Goal: Task Accomplishment & Management: Use online tool/utility

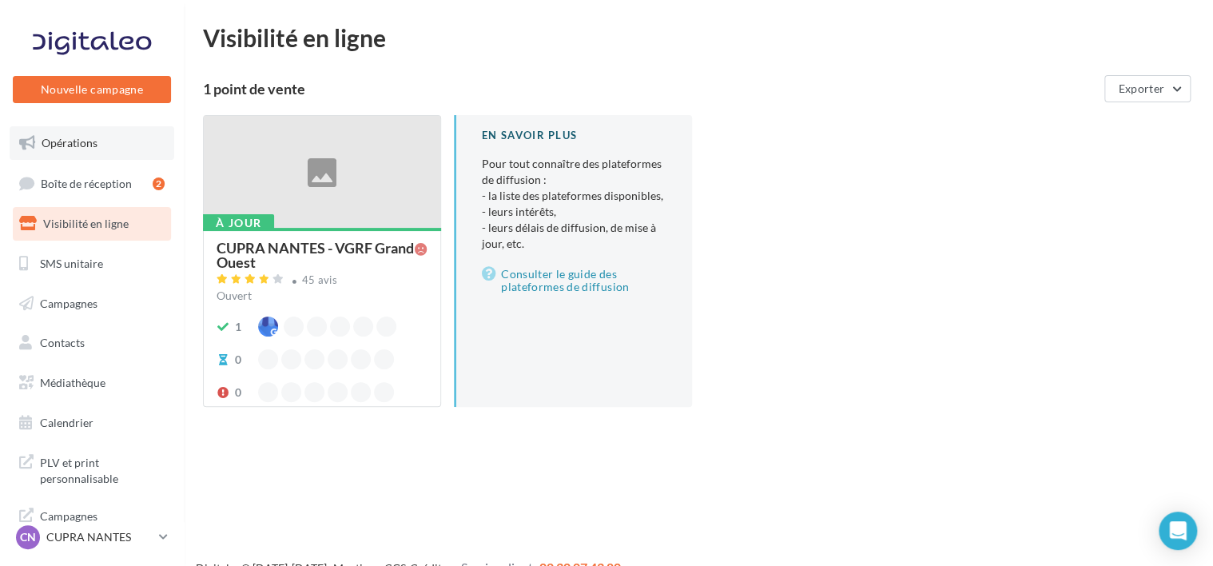
click at [45, 148] on span "Opérations" at bounding box center [70, 143] width 56 height 14
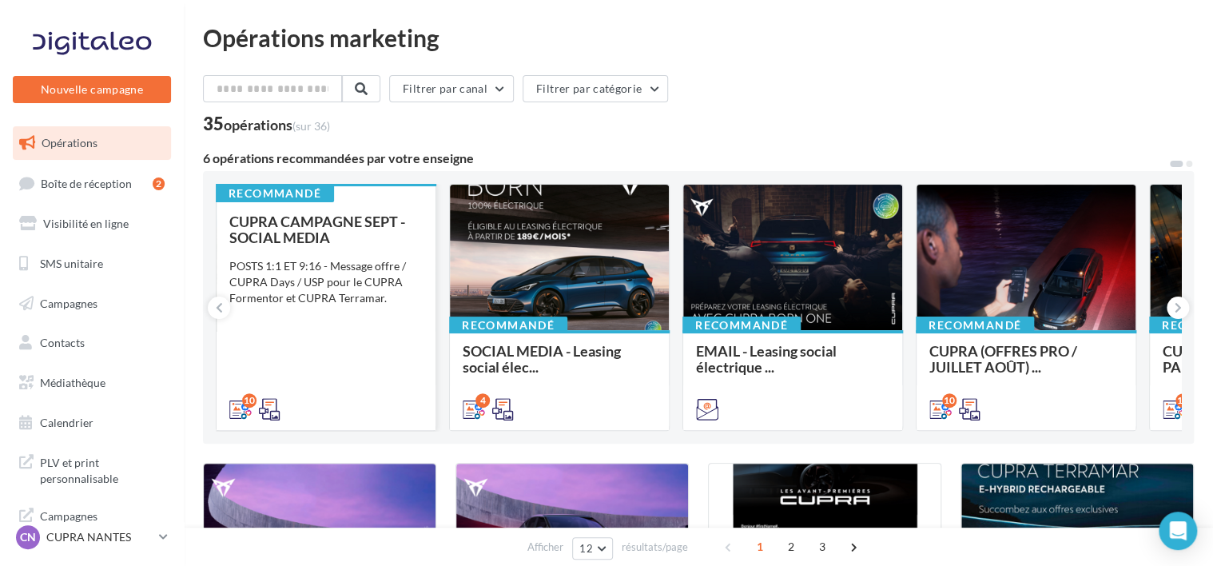
click at [306, 236] on span "CUPRA CAMPAGNE SEPT - SOCIAL MEDIA" at bounding box center [317, 230] width 176 height 34
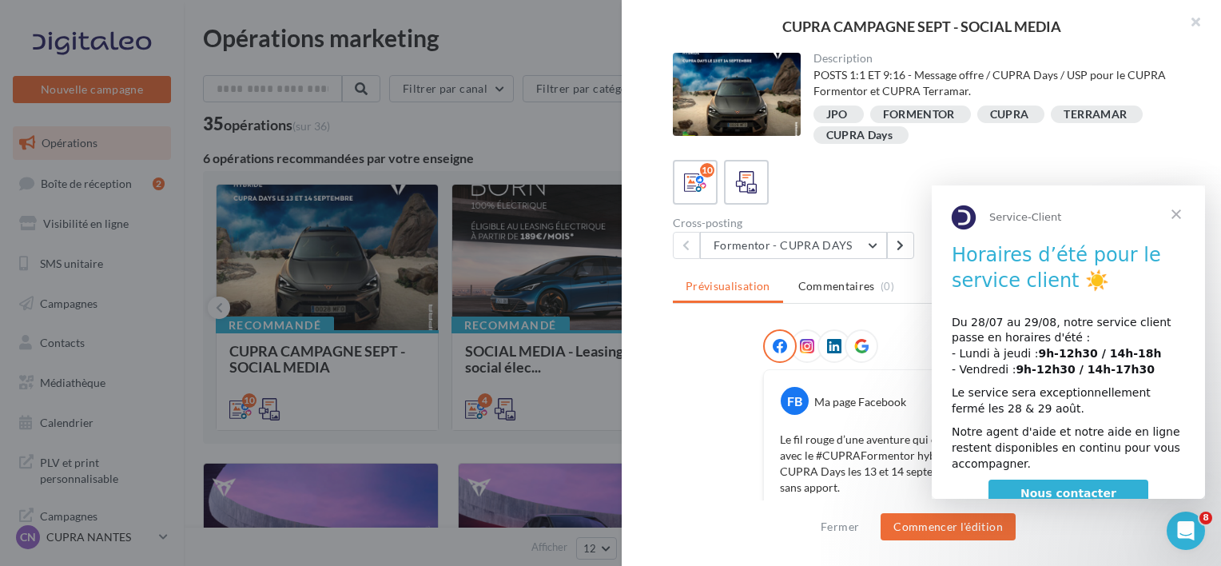
click at [1172, 213] on span "Fermer" at bounding box center [1177, 214] width 58 height 58
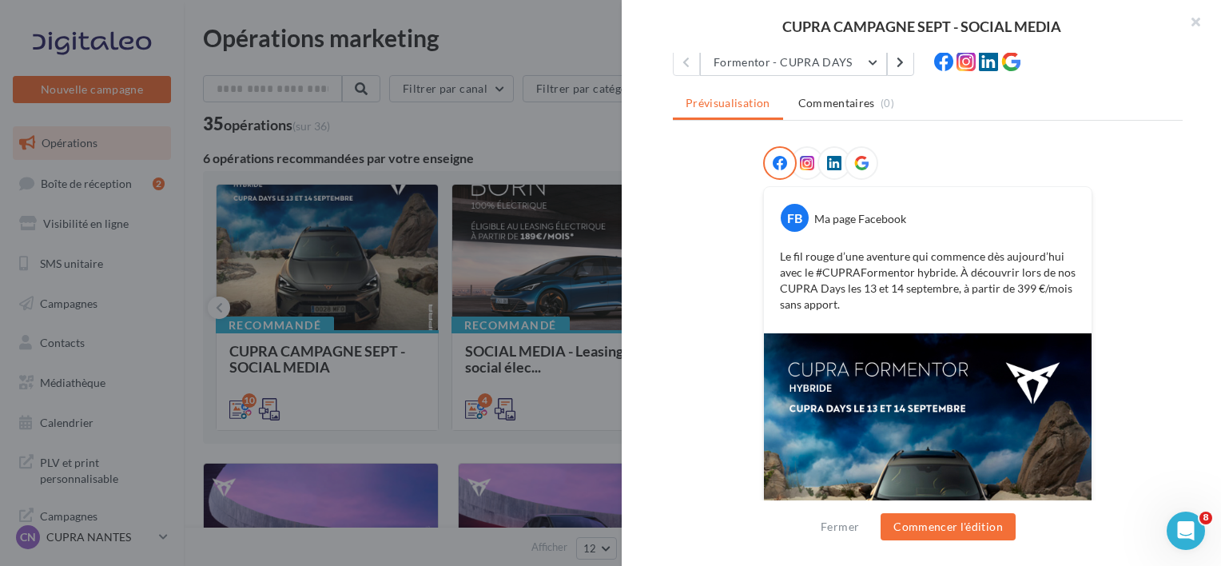
scroll to position [181, 0]
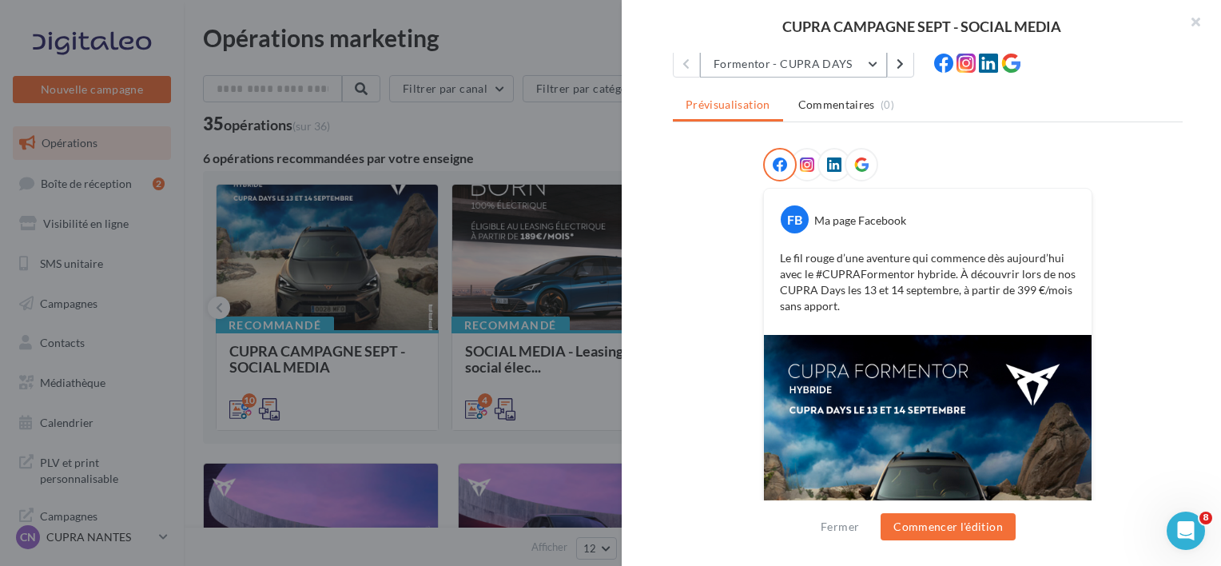
click at [784, 59] on button "Formentor - CUPRA DAYS" at bounding box center [793, 63] width 187 height 27
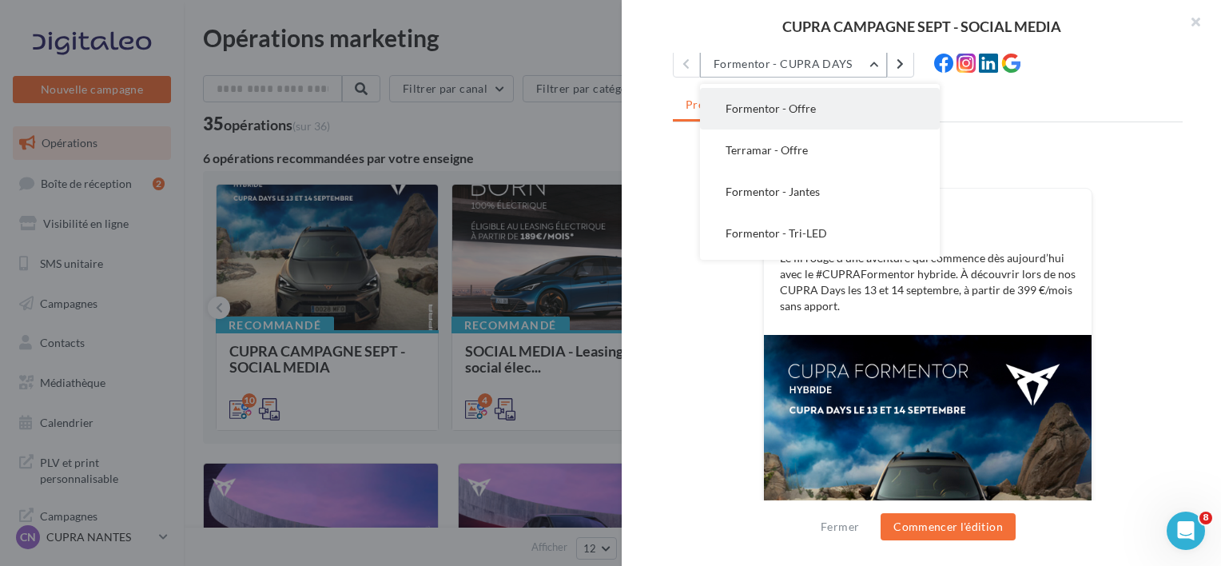
scroll to position [82, 0]
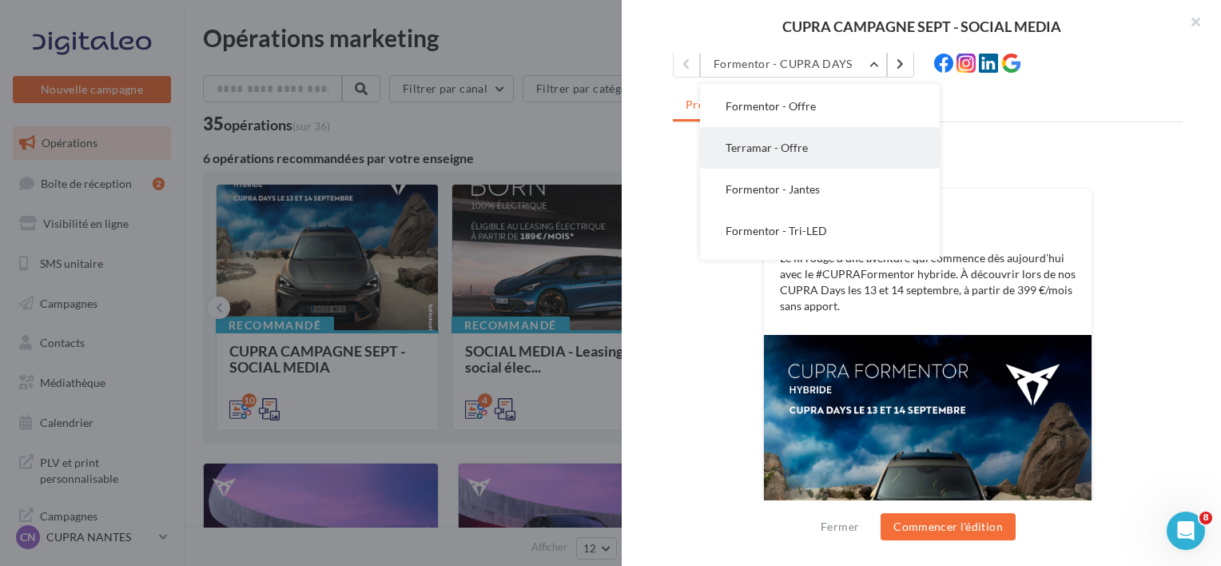
click at [786, 154] on button "Terramar - Offre" at bounding box center [820, 148] width 240 height 42
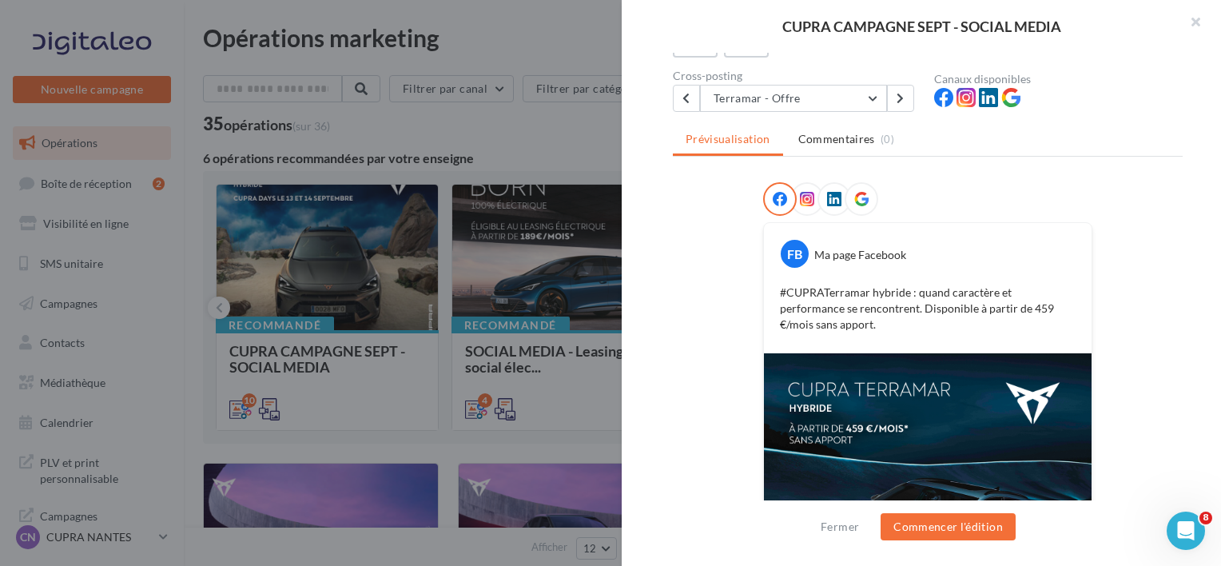
scroll to position [333, 0]
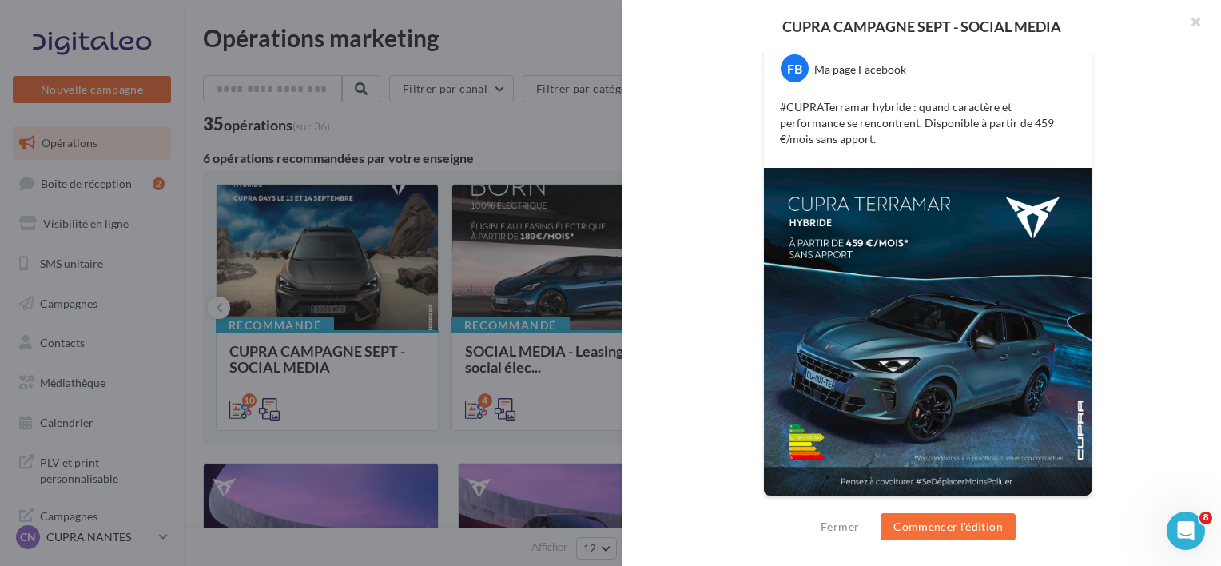
click at [353, 389] on div at bounding box center [610, 283] width 1221 height 566
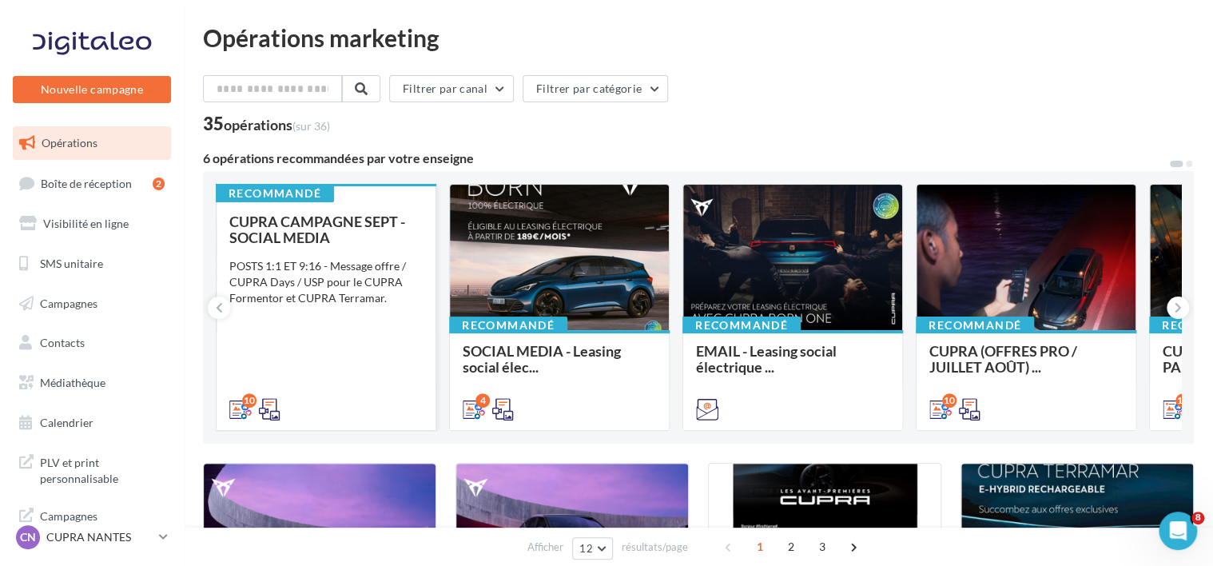
click at [274, 411] on icon at bounding box center [269, 409] width 22 height 22
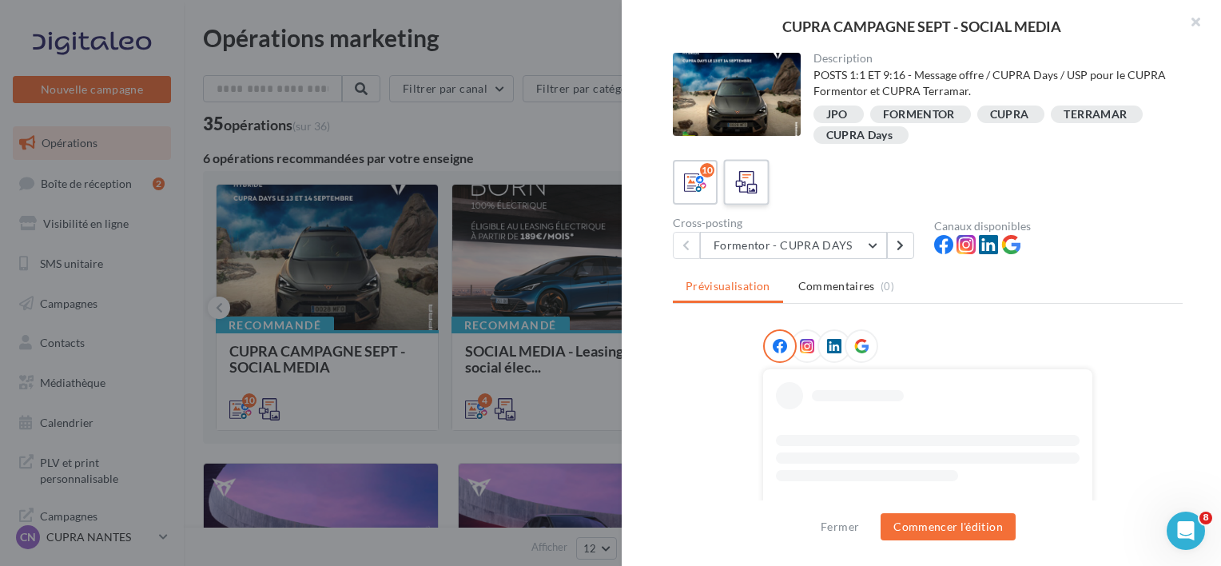
click at [754, 173] on icon at bounding box center [746, 182] width 23 height 23
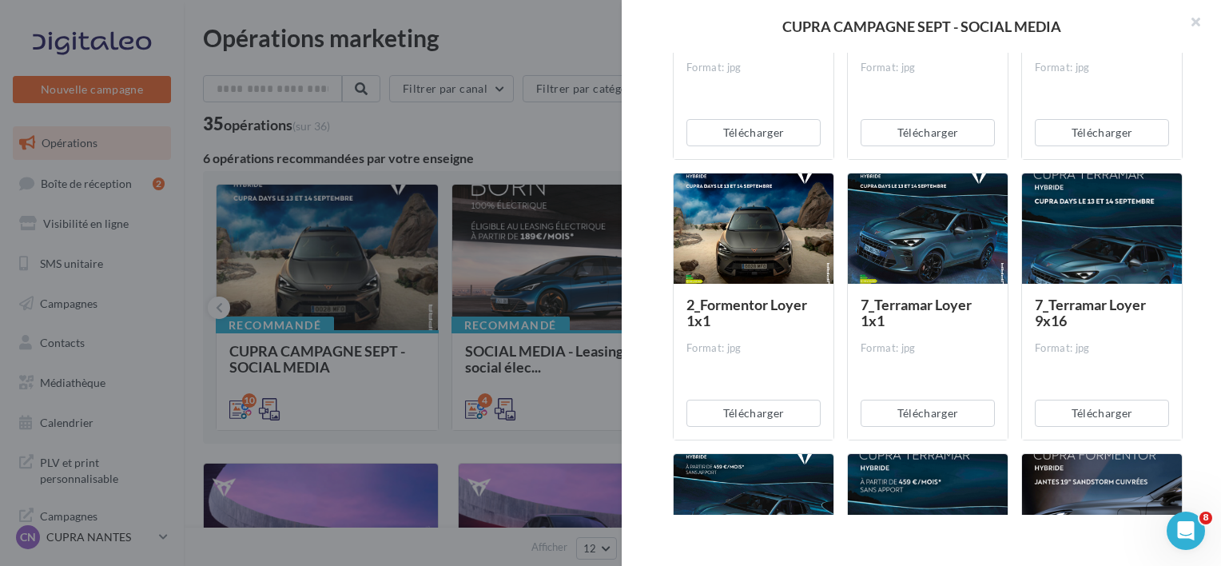
scroll to position [448, 0]
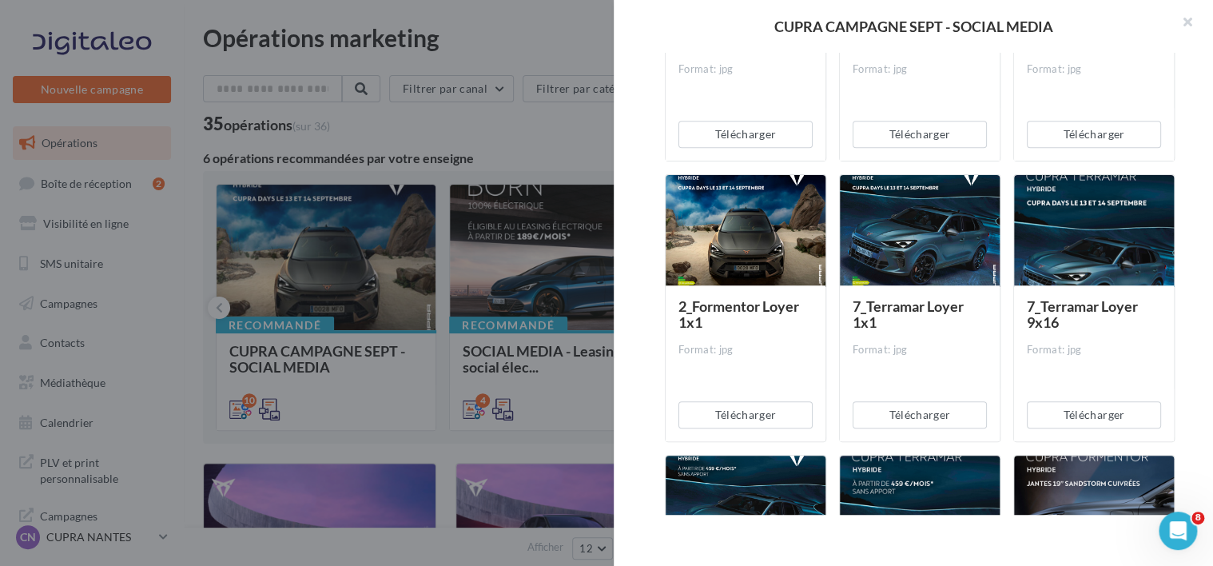
click at [338, 213] on div at bounding box center [606, 283] width 1213 height 566
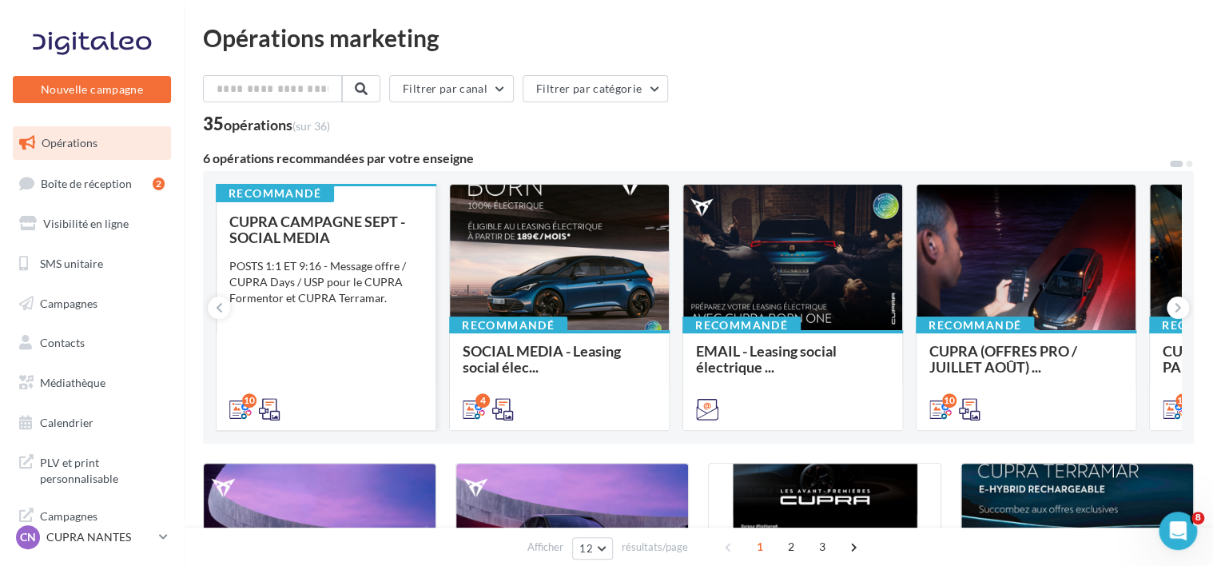
click at [281, 247] on div "CUPRA CAMPAGNE SEPT - SOCIAL MEDIA POSTS 1:1 ET 9:16 - Message offre / CUPRA Da…" at bounding box center [325, 314] width 193 height 202
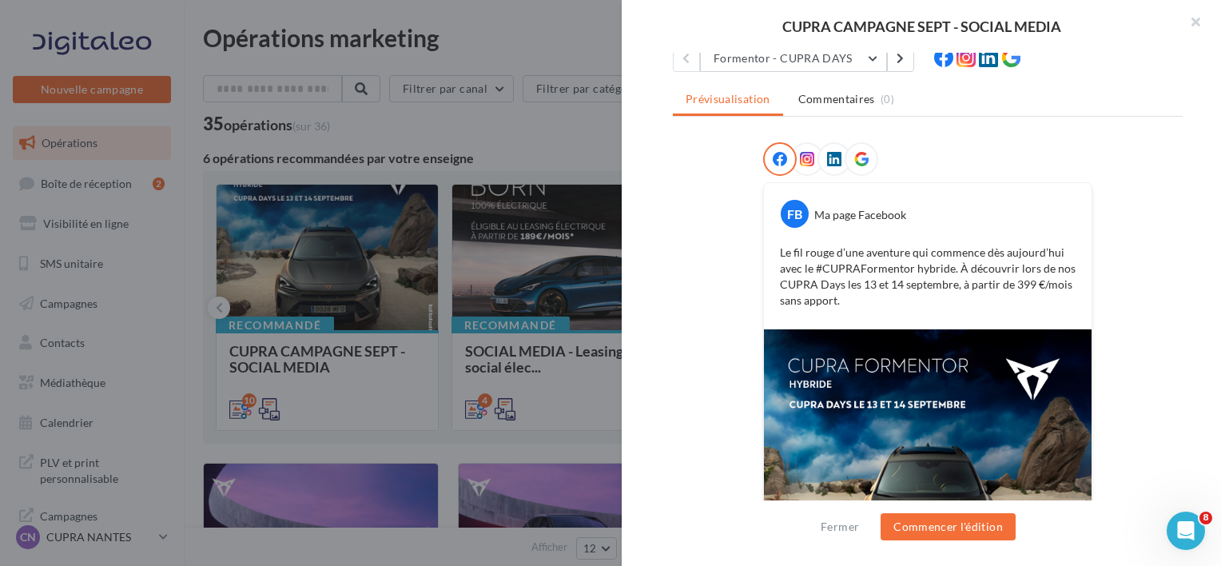
scroll to position [189, 0]
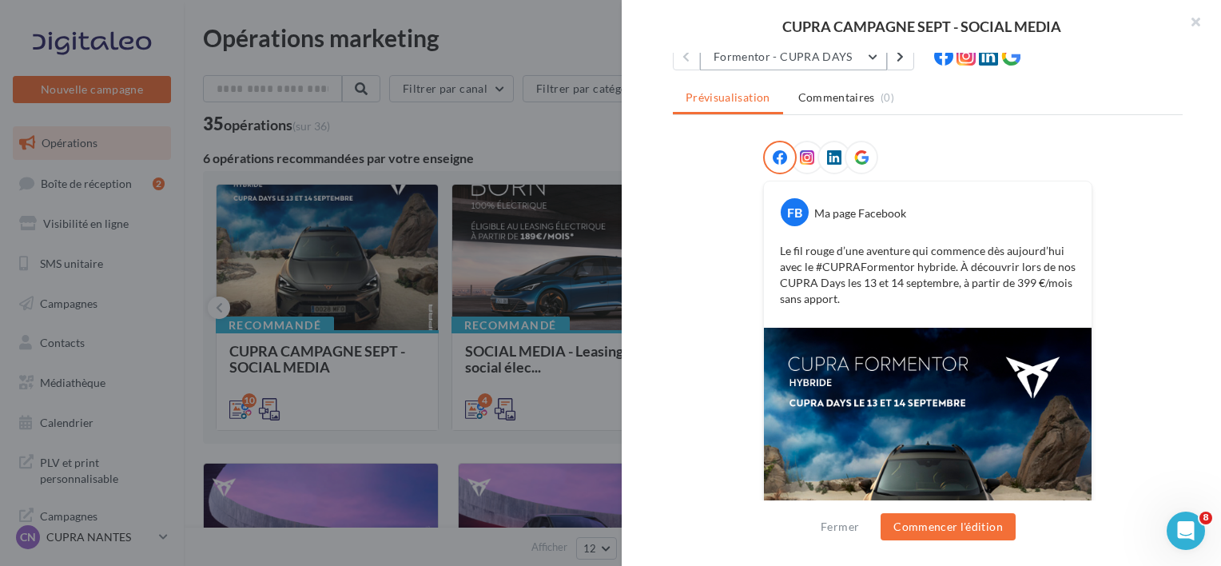
click at [770, 62] on button "Formentor - CUPRA DAYS" at bounding box center [793, 56] width 187 height 27
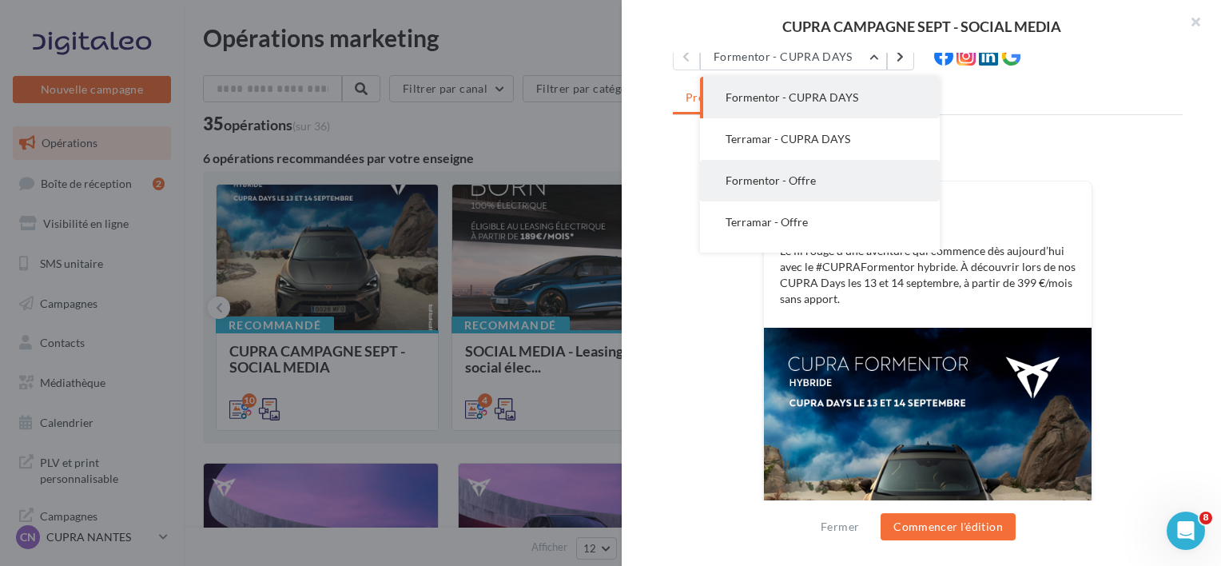
click at [816, 169] on button "Formentor - Offre" at bounding box center [820, 181] width 240 height 42
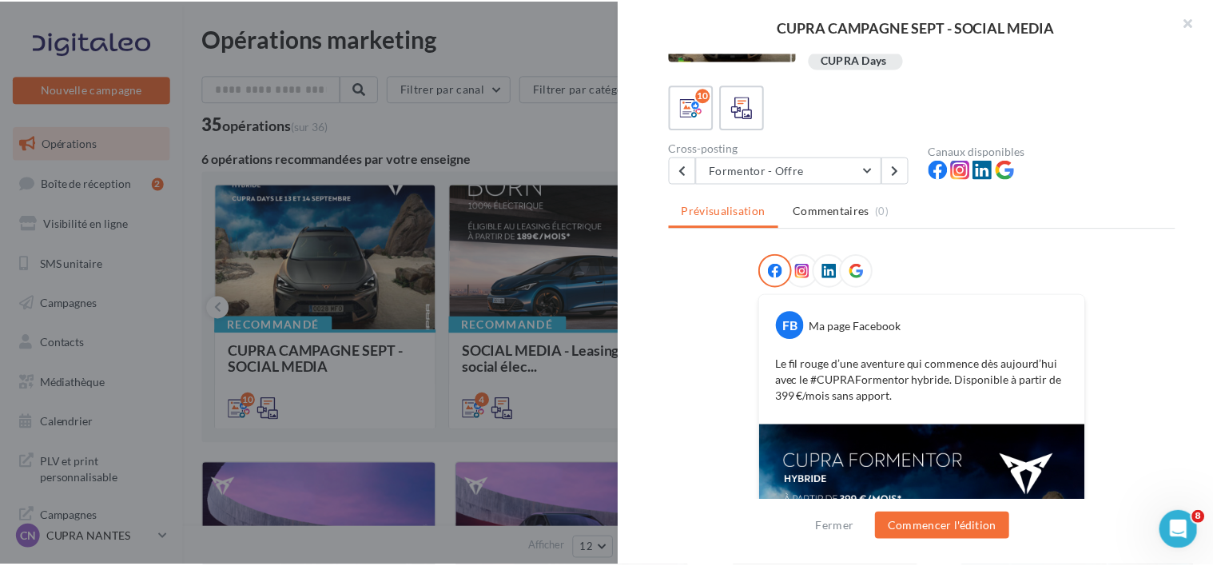
scroll to position [58, 0]
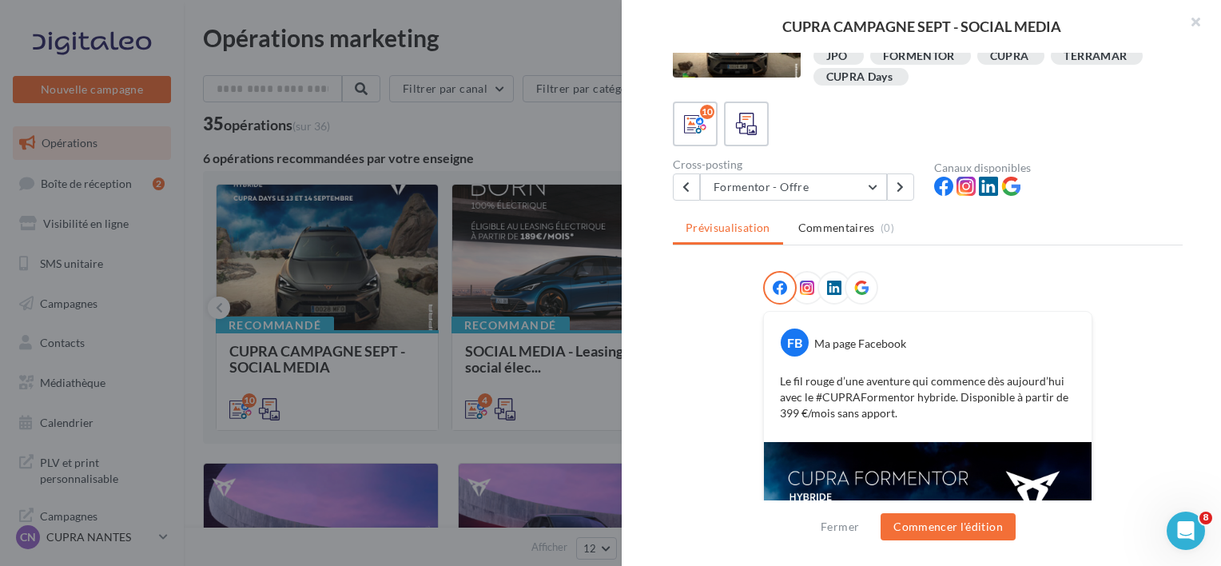
click at [400, 206] on div at bounding box center [610, 283] width 1221 height 566
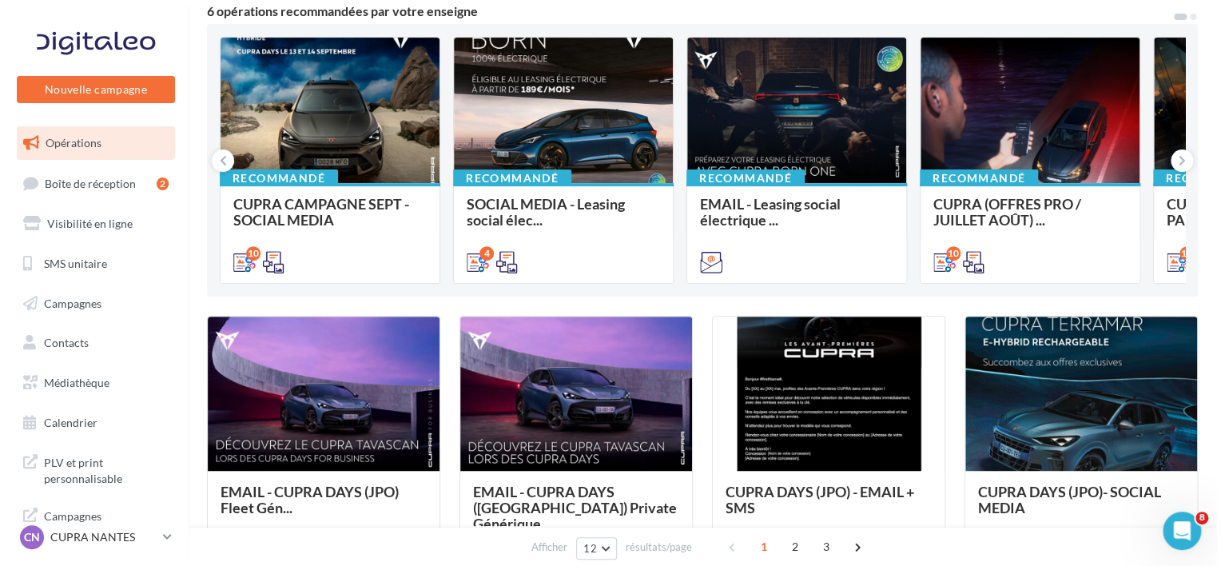
scroll to position [0, 0]
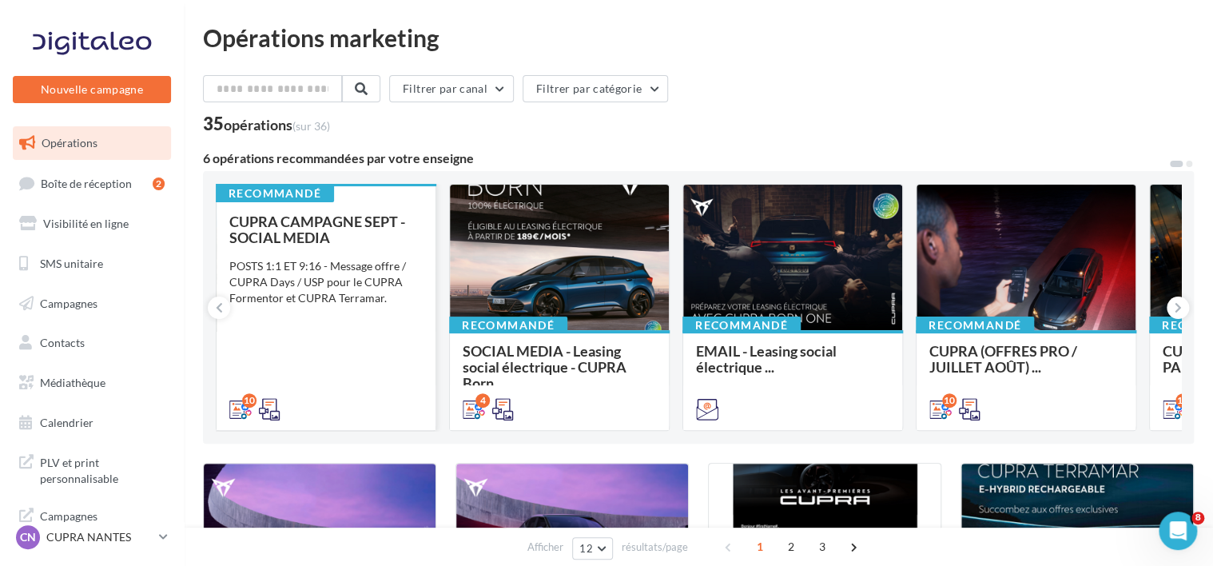
click at [361, 279] on div "POSTS 1:1 ET 9:16 - Message offre / CUPRA Days / USP pour le CUPRA Formentor et…" at bounding box center [325, 282] width 193 height 48
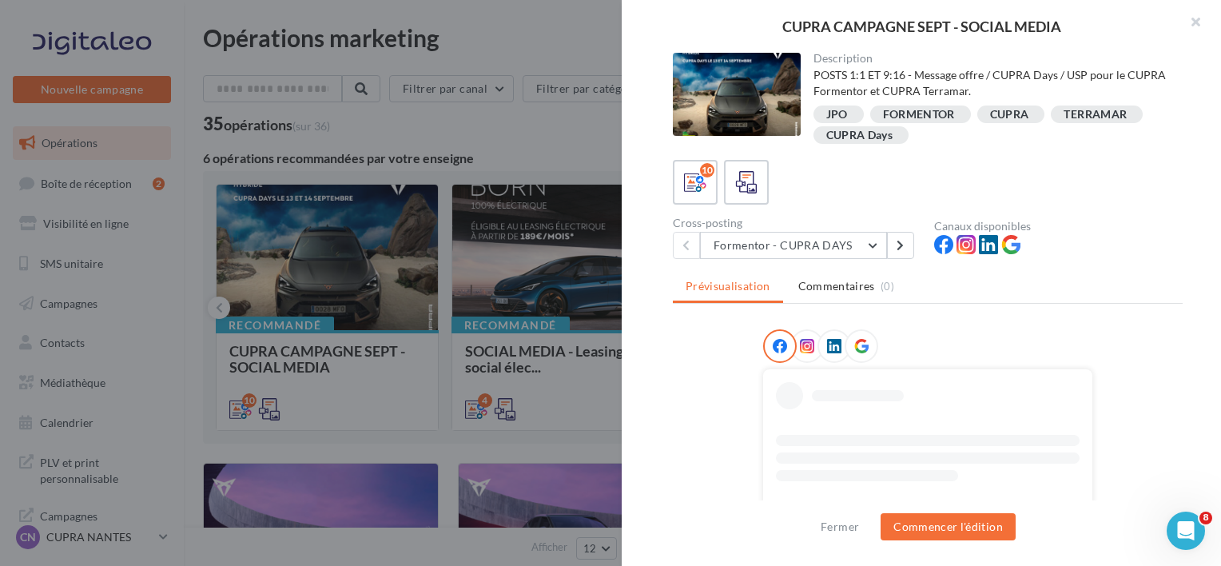
click at [866, 230] on div "Cross-posting Formentor - CUPRA DAYS Formentor - CUPRA DAYS Terramar - CUPRA DA…" at bounding box center [803, 238] width 261 height 42
click at [849, 241] on button "Formentor - CUPRA DAYS" at bounding box center [793, 245] width 187 height 27
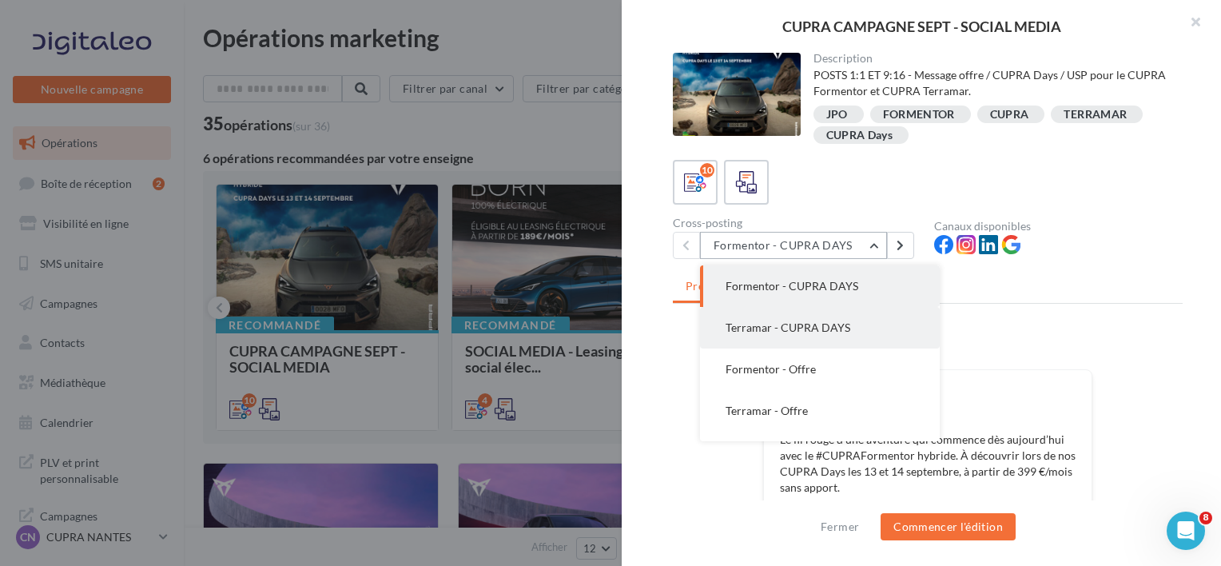
scroll to position [11, 0]
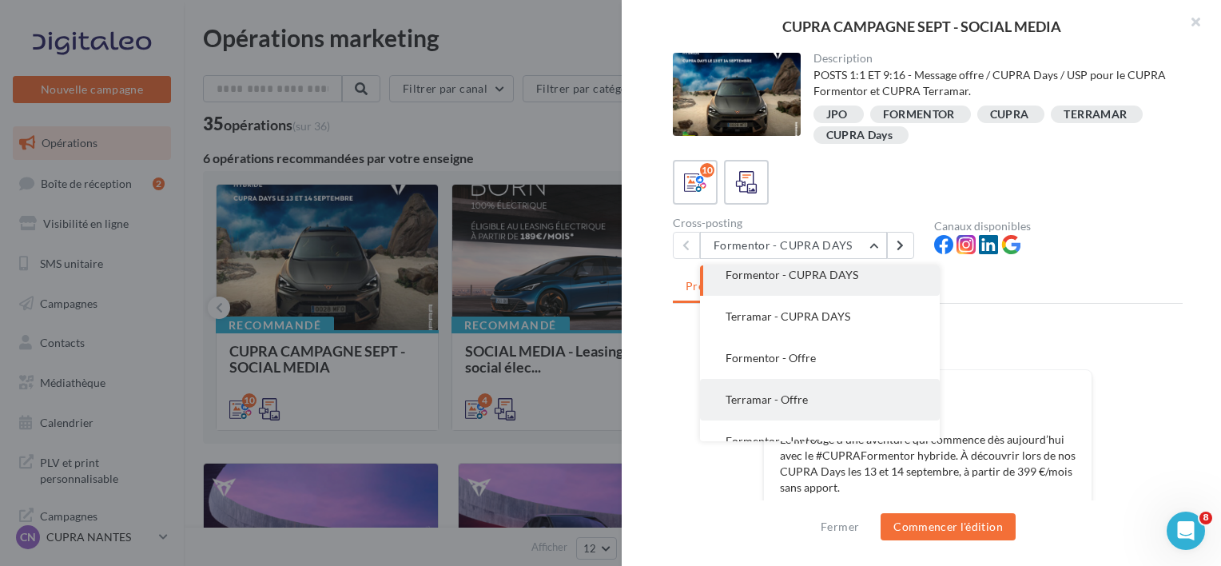
click at [786, 388] on button "Terramar - Offre" at bounding box center [820, 400] width 240 height 42
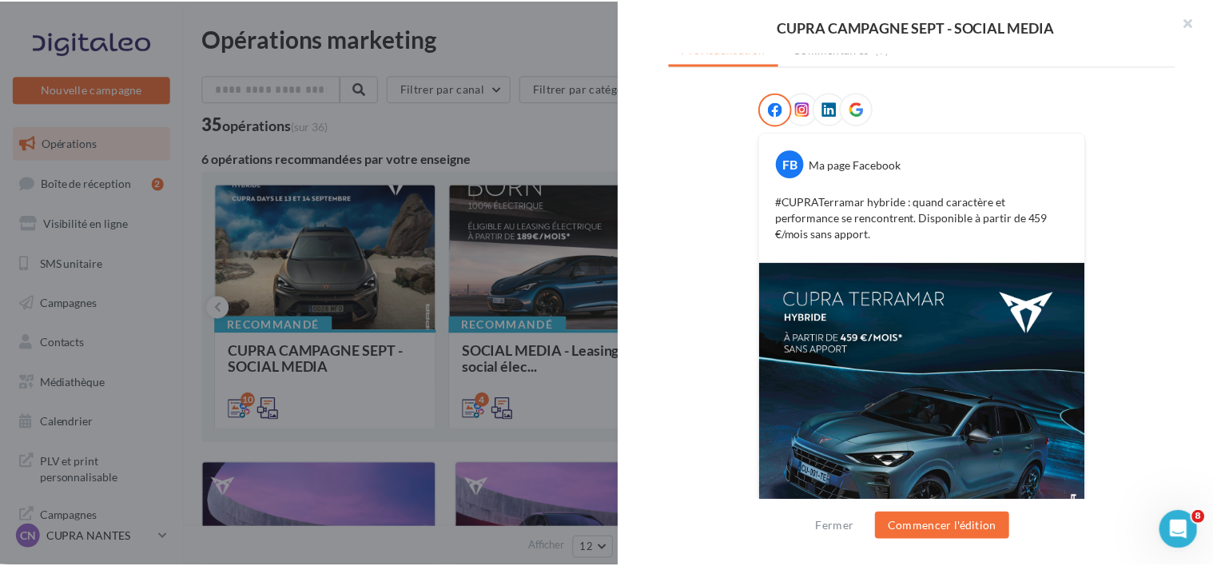
scroll to position [240, 0]
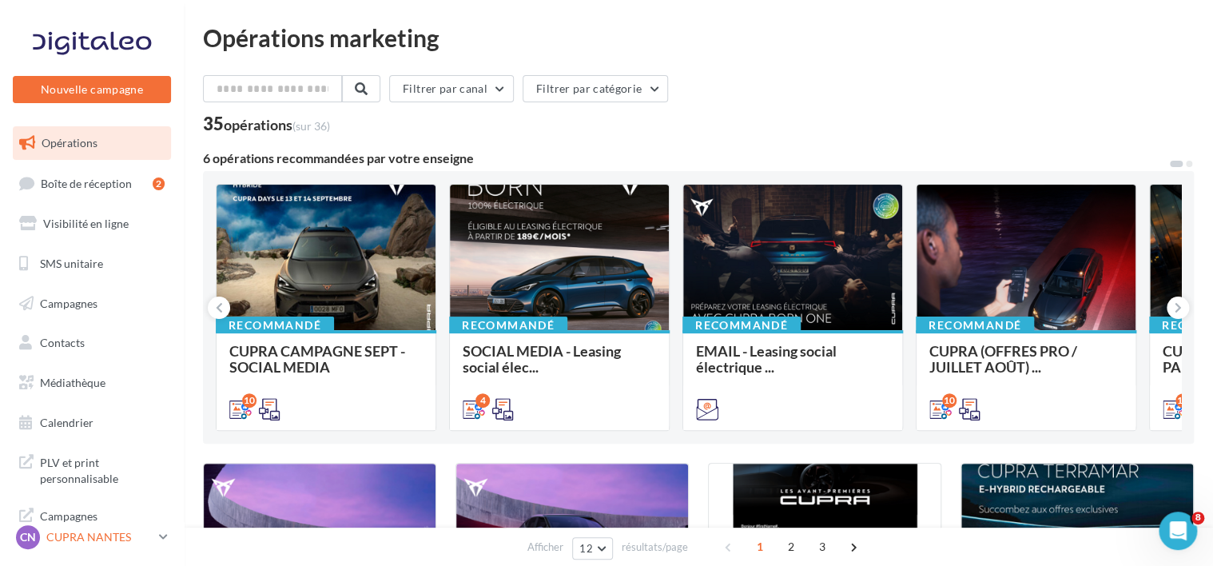
click at [102, 548] on div "CN CUPRA NANTES cupra_nantes_ker" at bounding box center [84, 537] width 137 height 24
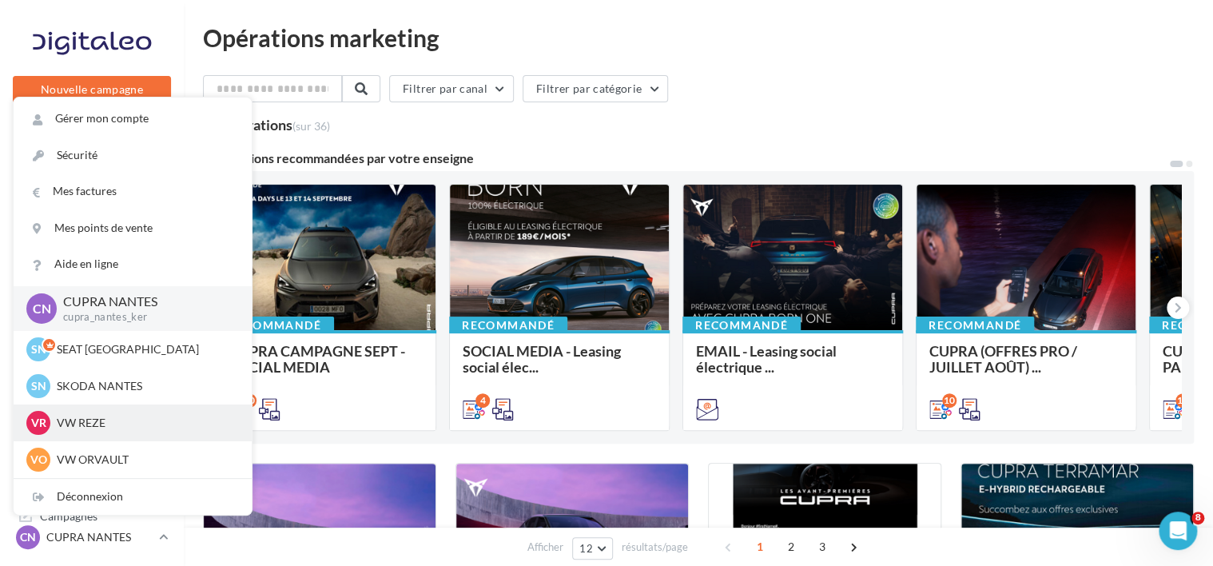
scroll to position [37, 0]
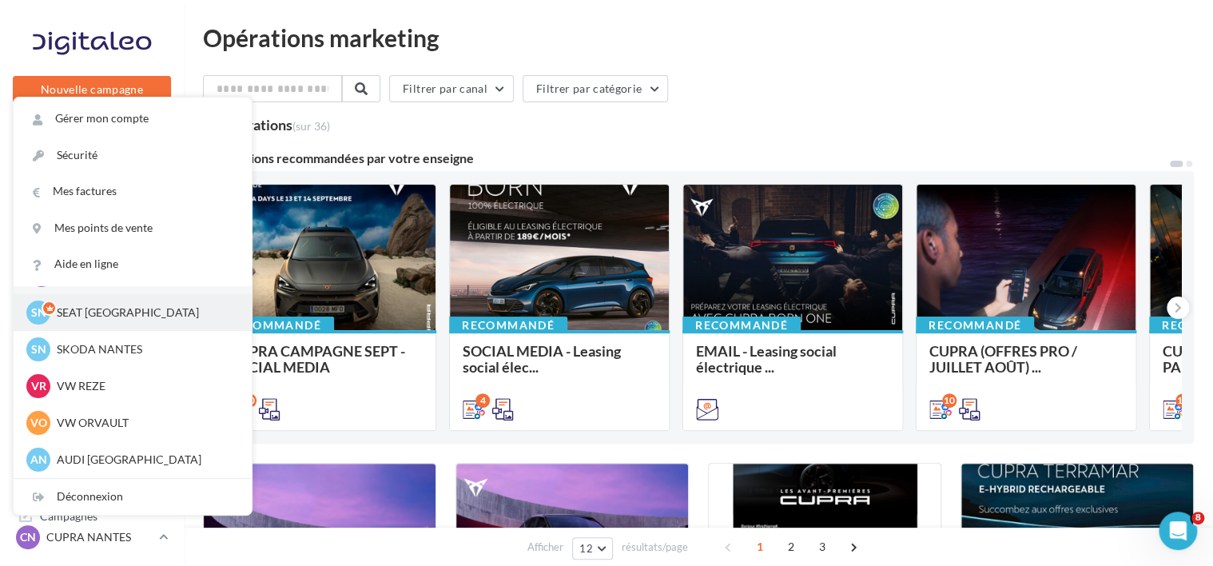
click at [108, 313] on p "SEAT [GEOGRAPHIC_DATA]" at bounding box center [145, 313] width 176 height 16
